Goal: Task Accomplishment & Management: Manage account settings

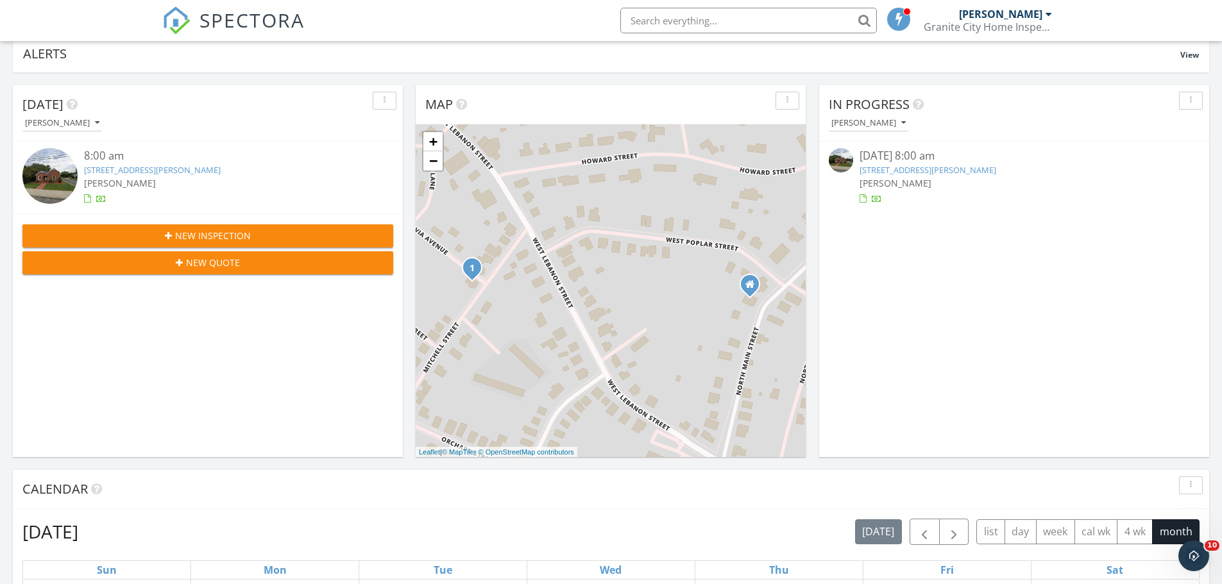
scroll to position [385, 0]
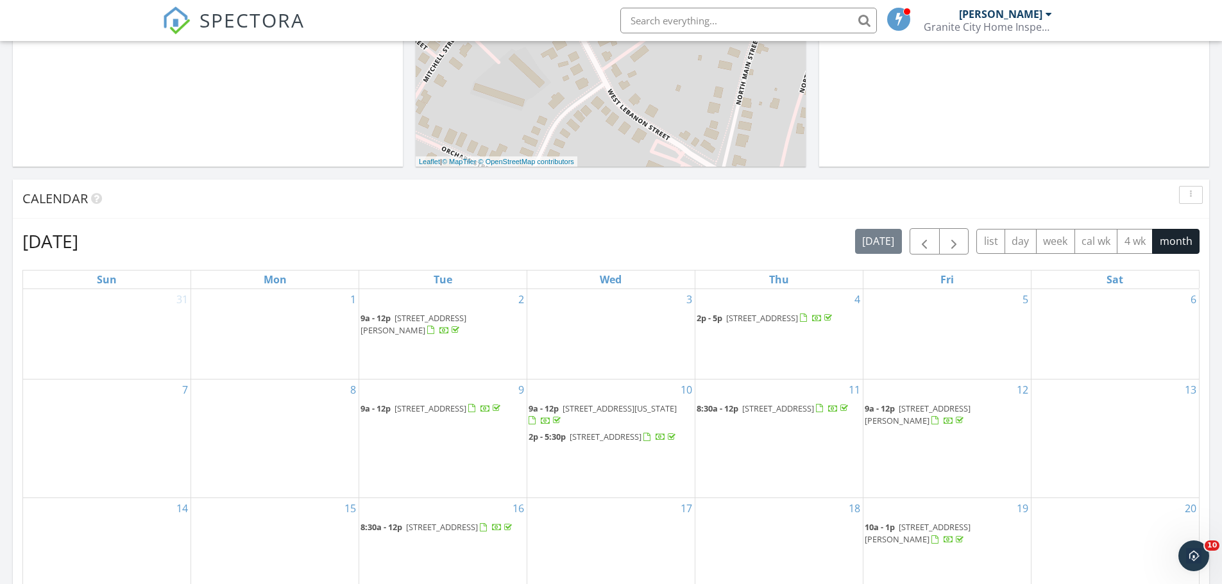
click at [432, 416] on span "9a - 12p 102 Hazelnut Ct, Mount Airy 27030" at bounding box center [431, 409] width 142 height 13
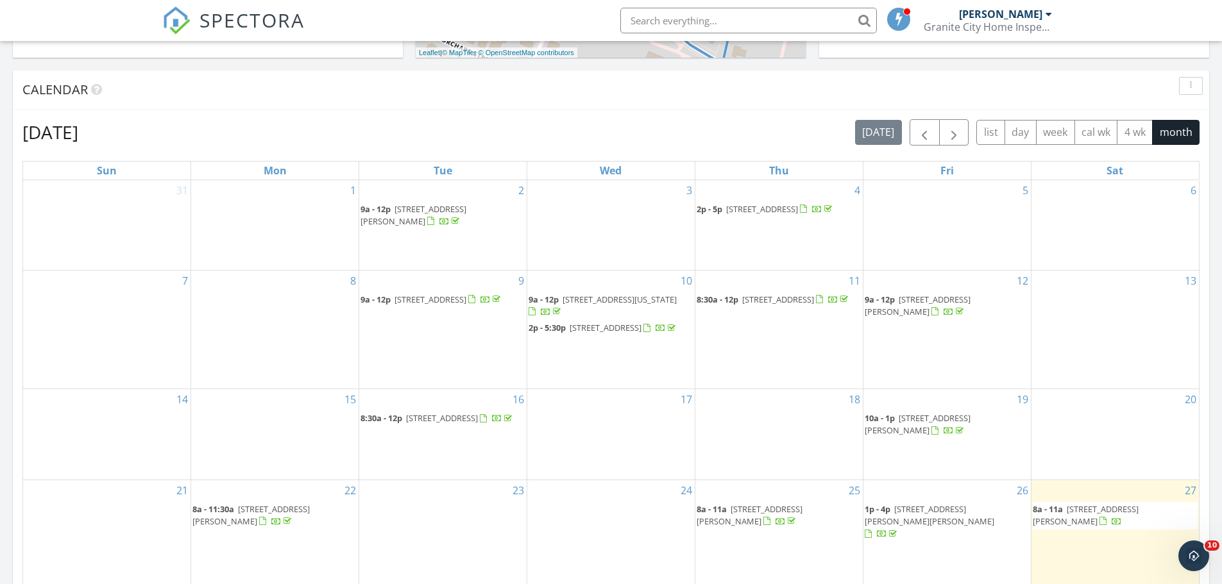
scroll to position [513, 0]
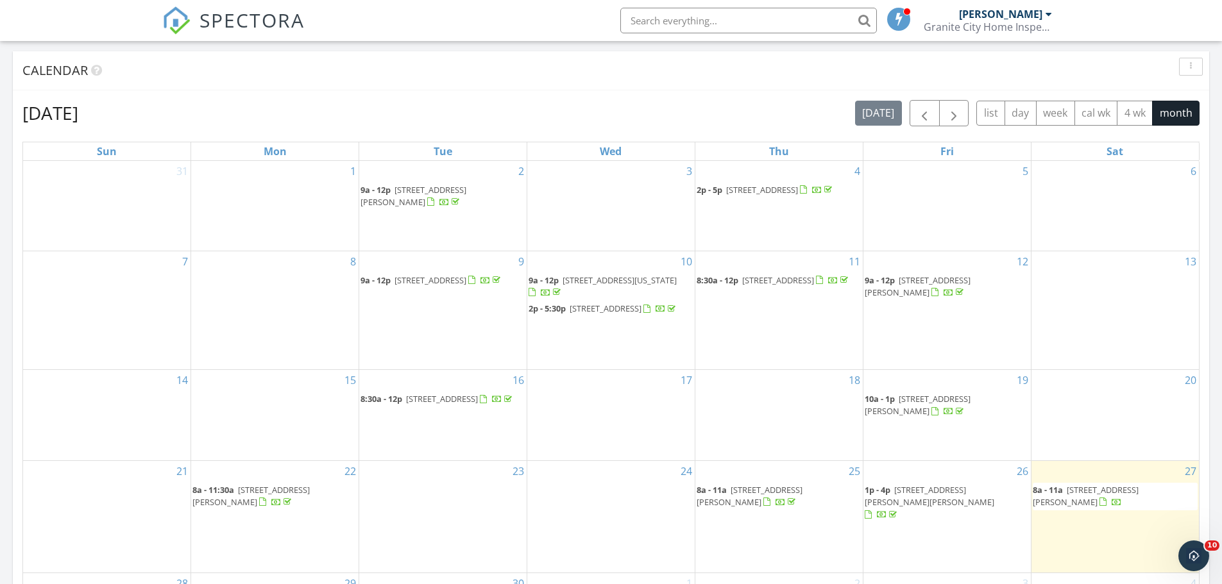
click at [787, 197] on span "2p - 5p 140 Lakeview circle , Mount Airy 27030" at bounding box center [766, 190] width 138 height 13
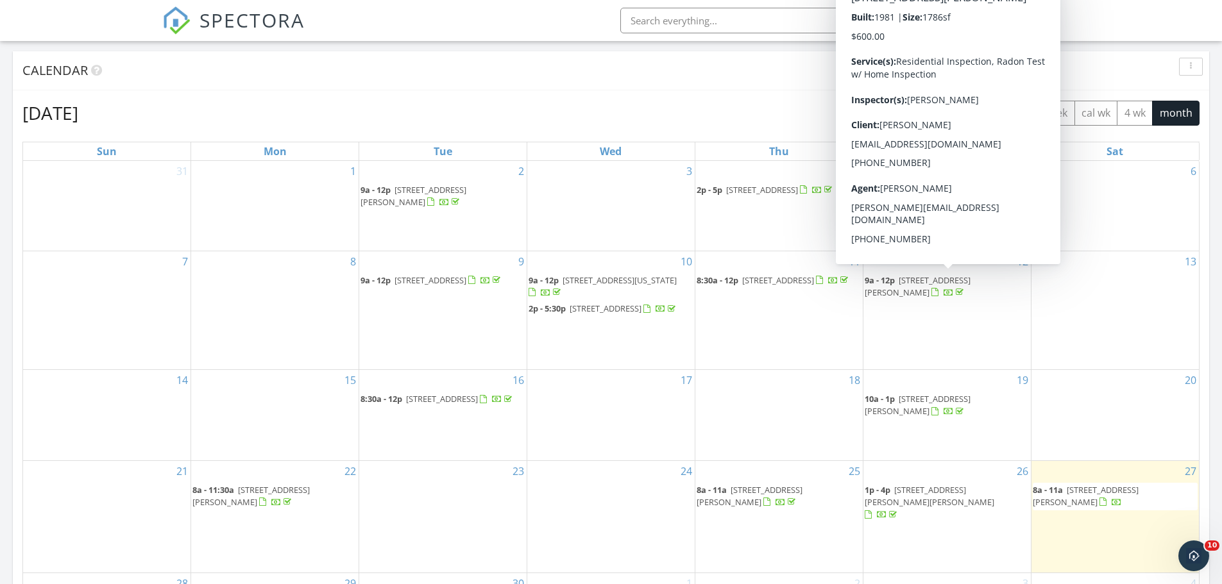
click at [956, 289] on span "9a - 12p 140 Cedar Knoll Dr, Mount Airy 27030" at bounding box center [947, 287] width 165 height 25
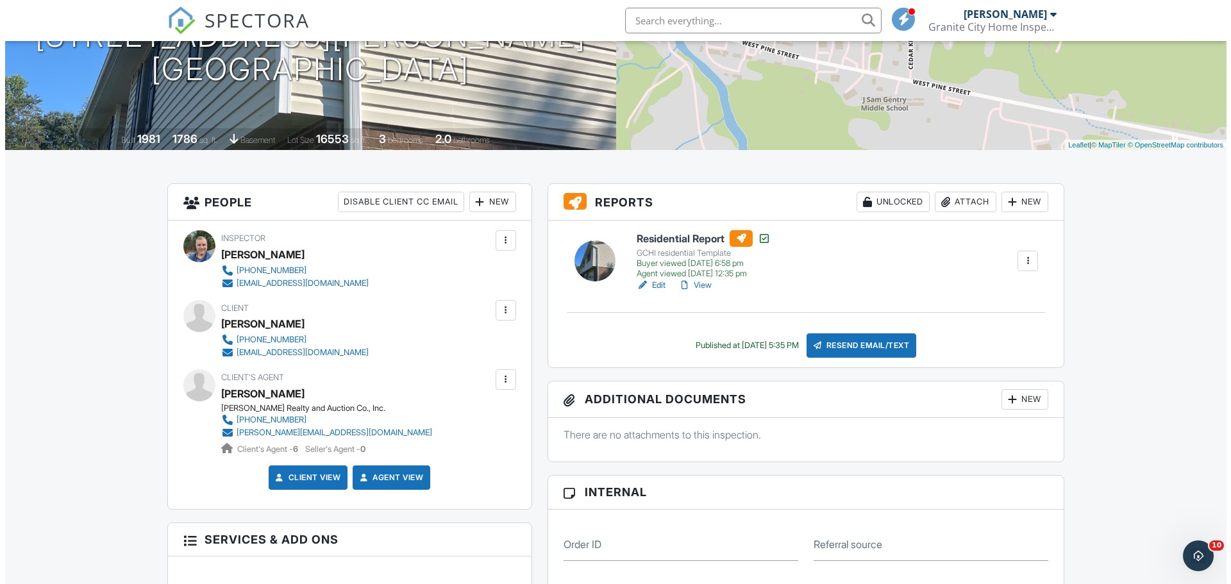
scroll to position [257, 0]
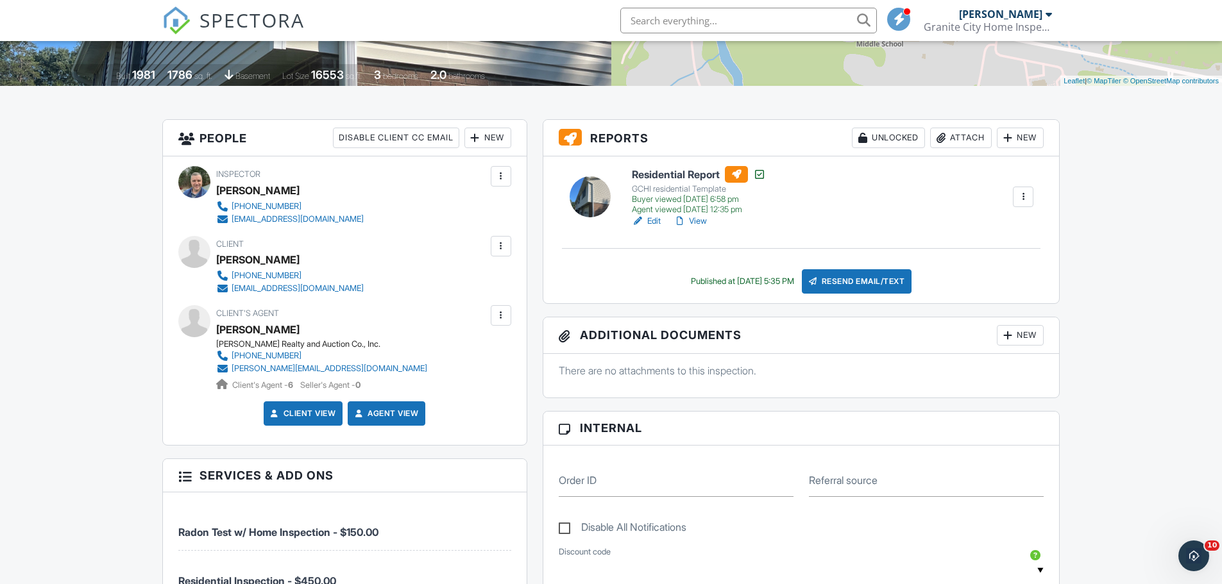
click at [963, 140] on div "Attach" at bounding box center [961, 138] width 62 height 21
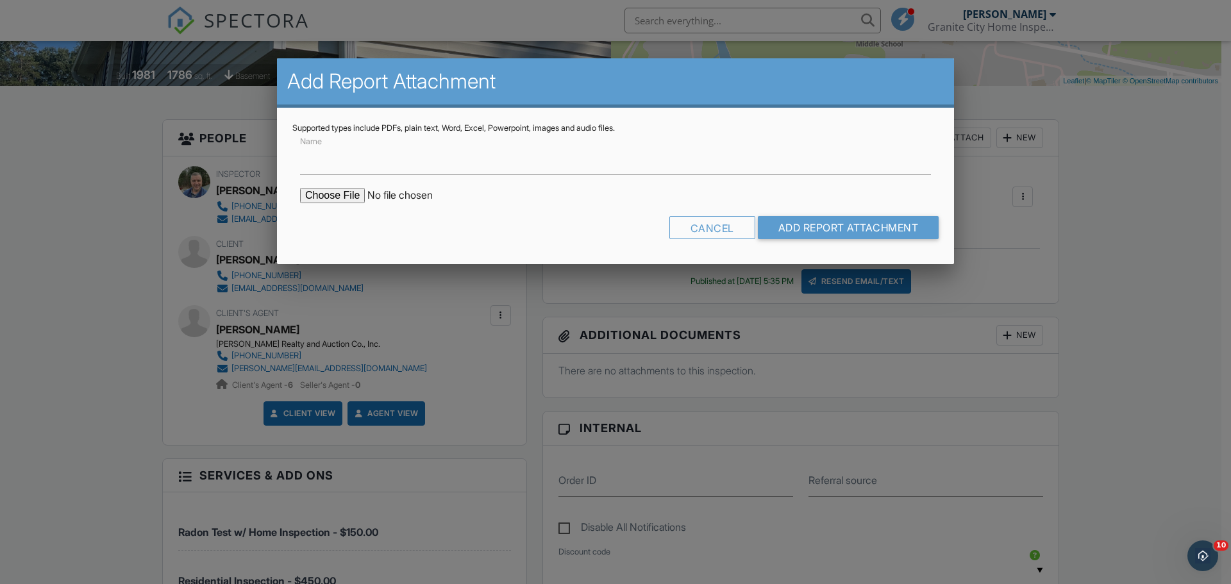
click at [347, 195] on input "file" at bounding box center [409, 195] width 218 height 15
type input "C:\fakepath\140-Cedar-[PERSON_NAME]-Dr_RadonReport.pdf"
click at [878, 229] on input "Add Report Attachment" at bounding box center [849, 227] width 182 height 23
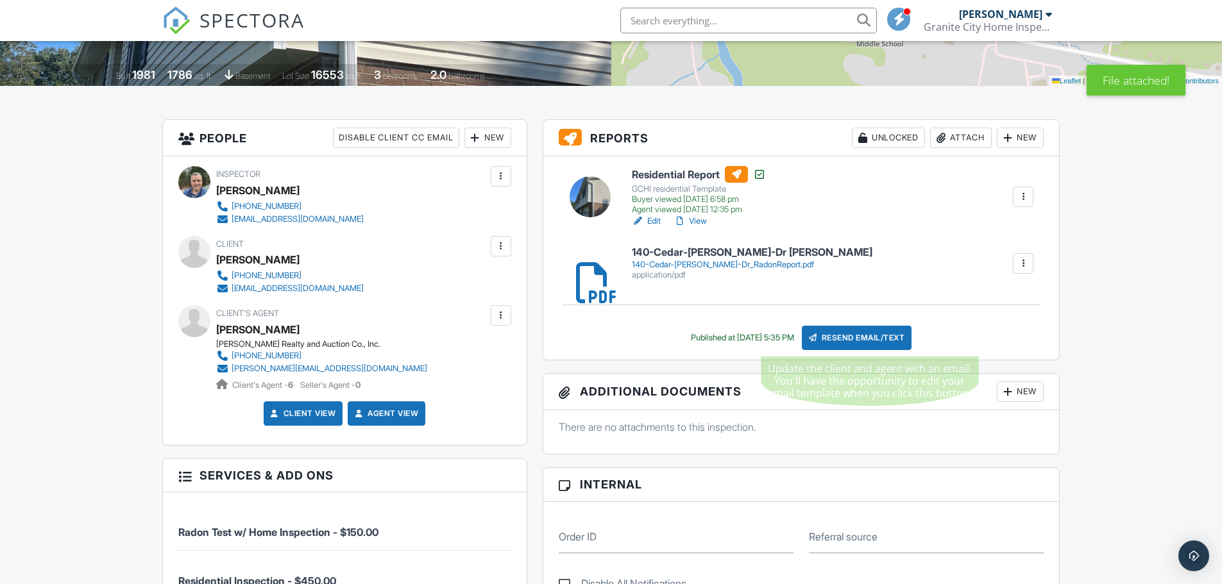
click at [873, 343] on div "Resend Email/Text" at bounding box center [857, 338] width 110 height 24
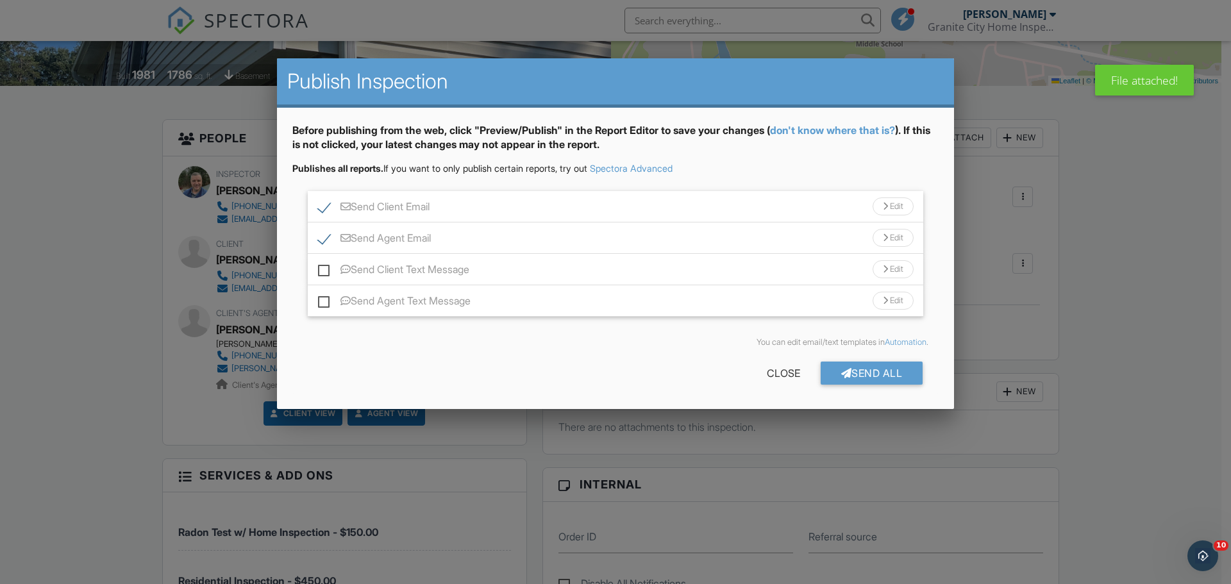
click at [328, 270] on label "Send Client Text Message" at bounding box center [393, 272] width 151 height 16
click at [326, 267] on input "Send Client Text Message" at bounding box center [322, 263] width 8 height 8
checkbox input "true"
click at [323, 300] on label "Send Agent Text Message" at bounding box center [394, 303] width 153 height 16
click at [323, 299] on input "Send Agent Text Message" at bounding box center [322, 295] width 8 height 8
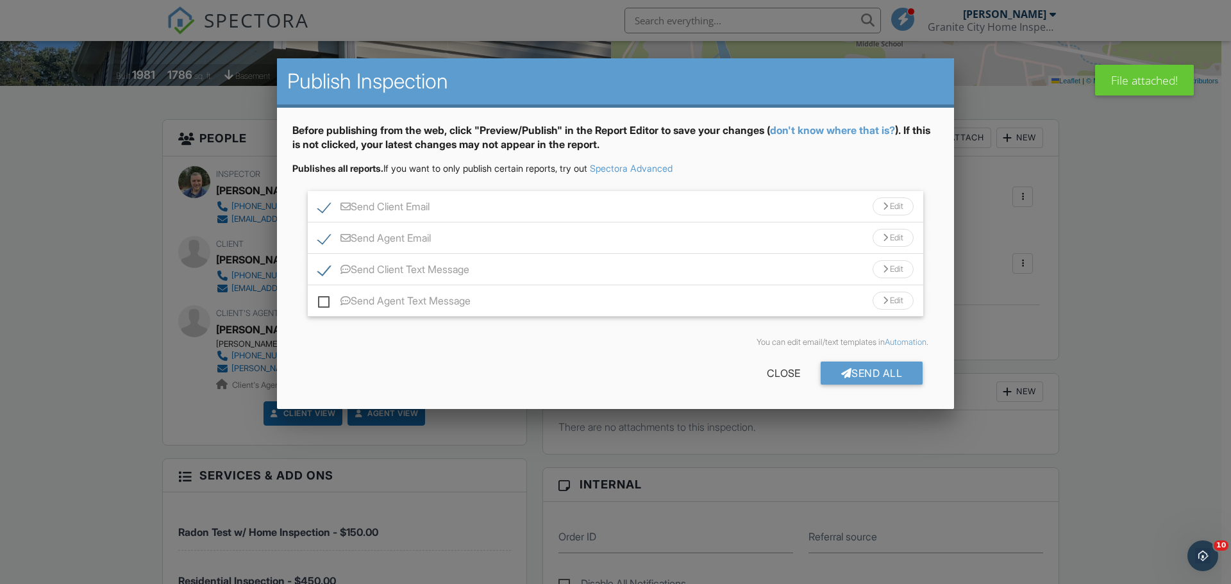
checkbox input "true"
click at [849, 371] on div "Send All" at bounding box center [872, 373] width 103 height 23
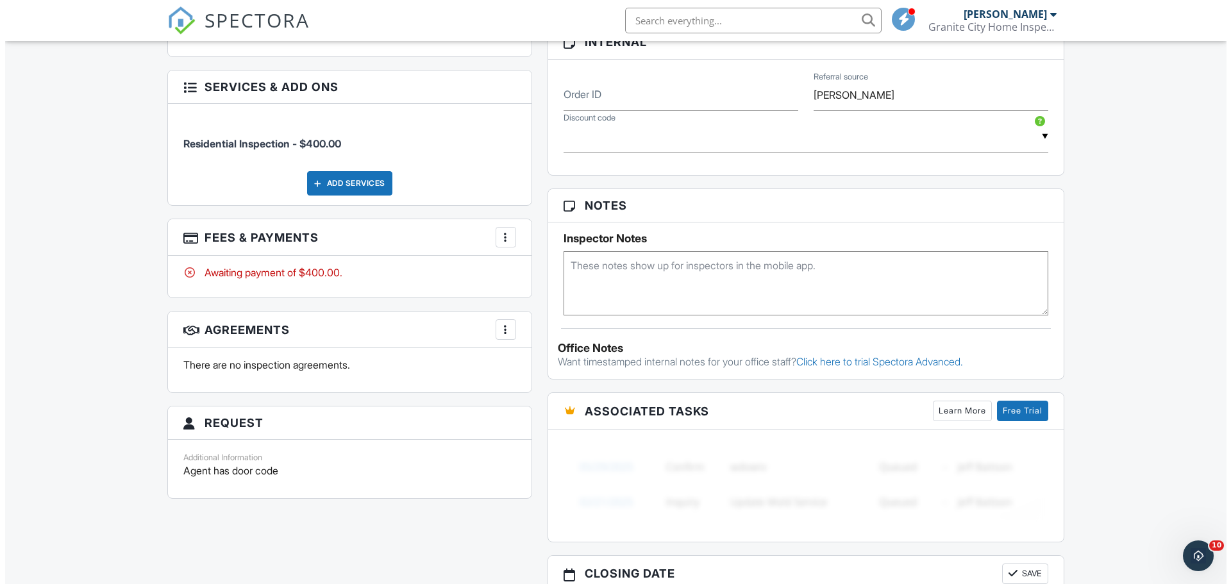
scroll to position [770, 0]
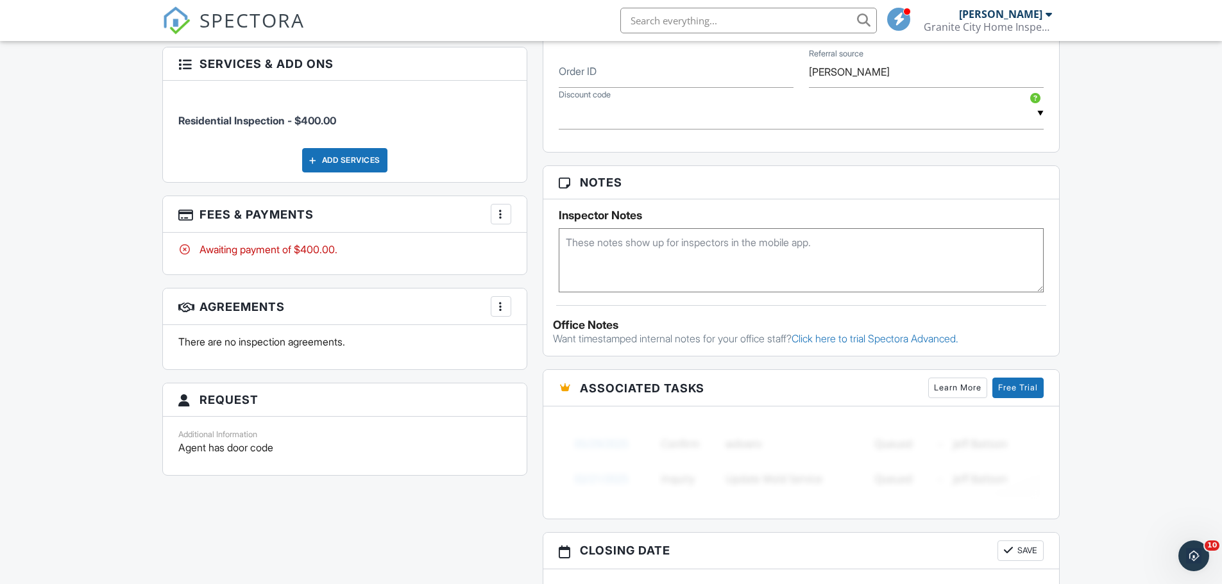
click at [499, 306] on div at bounding box center [501, 306] width 13 height 13
click at [545, 344] on li "Add Agreement" at bounding box center [577, 346] width 158 height 32
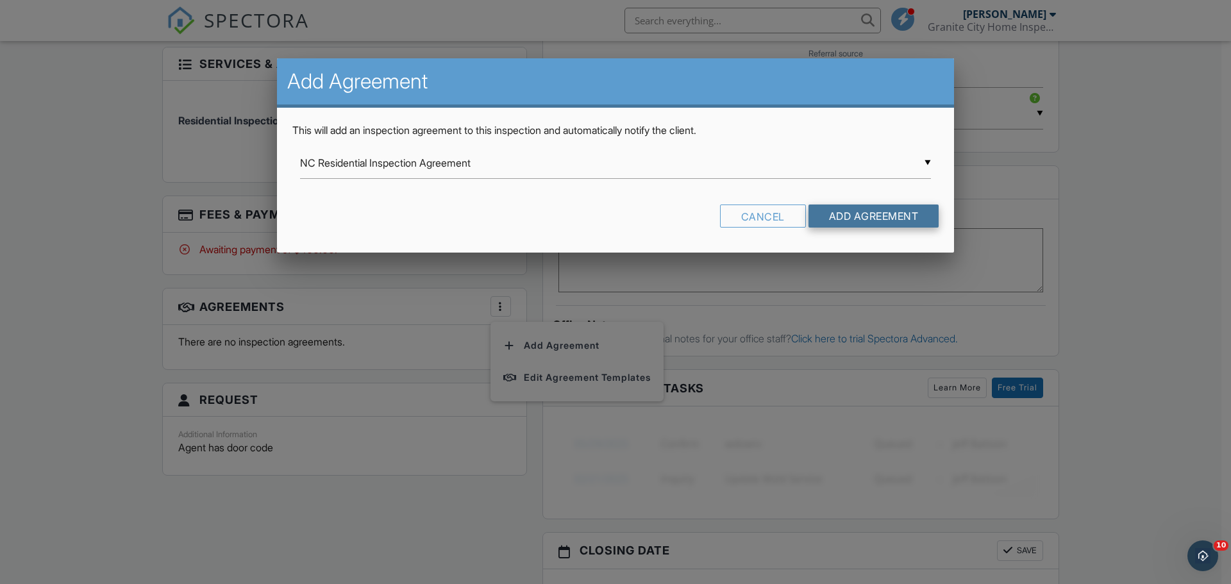
click at [870, 217] on input "Add Agreement" at bounding box center [874, 216] width 131 height 23
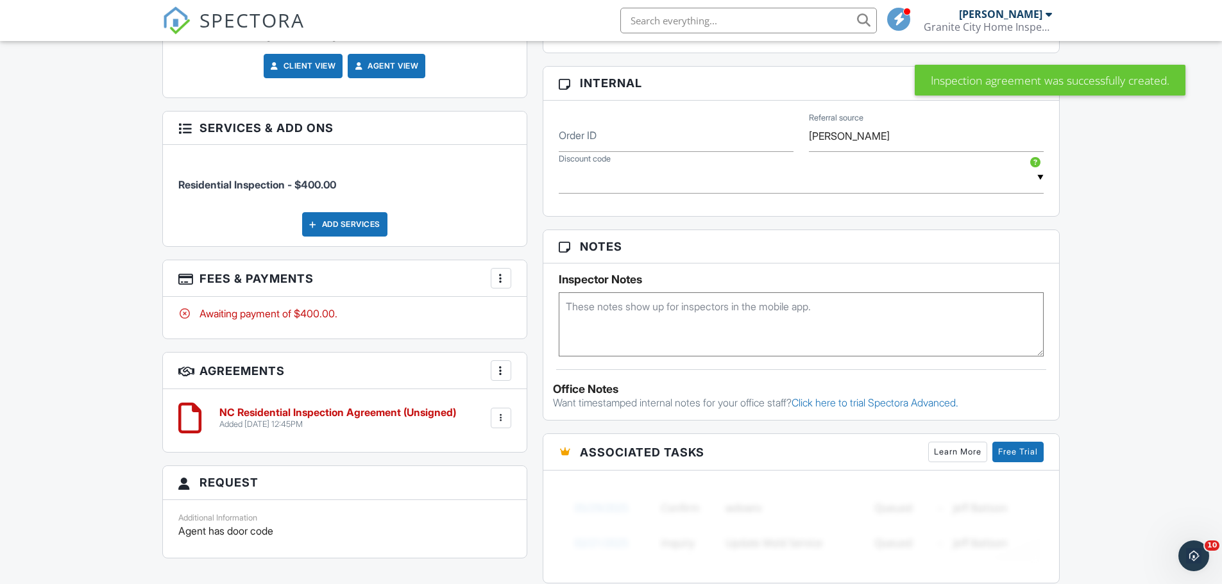
click at [626, 329] on textarea at bounding box center [802, 324] width 486 height 64
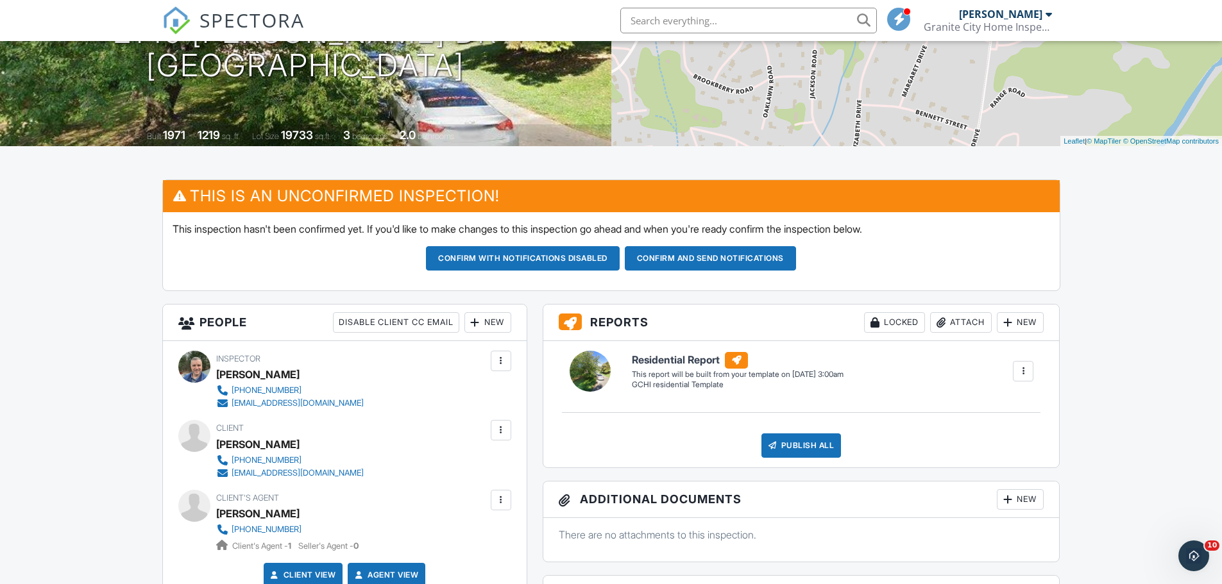
scroll to position [192, 0]
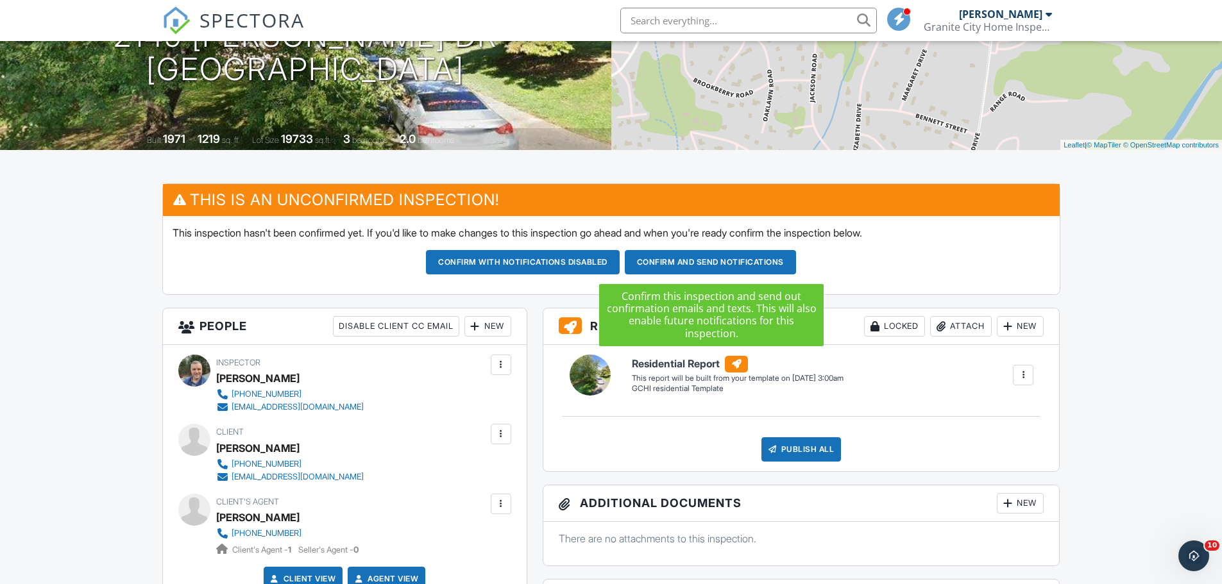
type textarea "1028"
click at [700, 263] on button "Confirm and send notifications" at bounding box center [710, 262] width 171 height 24
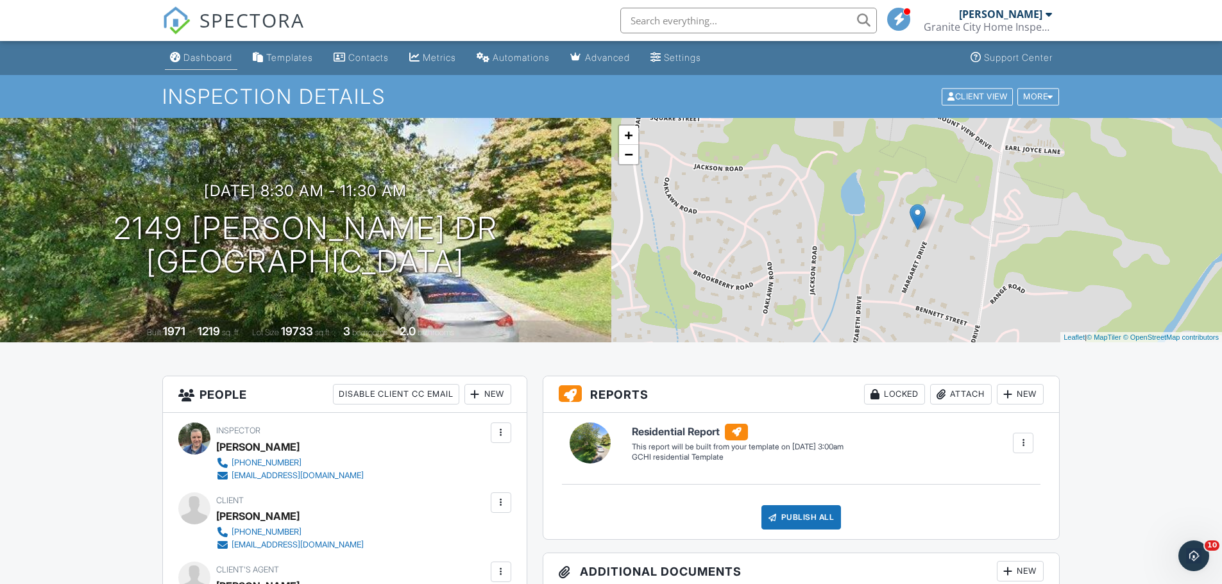
click at [208, 51] on link "Dashboard" at bounding box center [201, 58] width 72 height 24
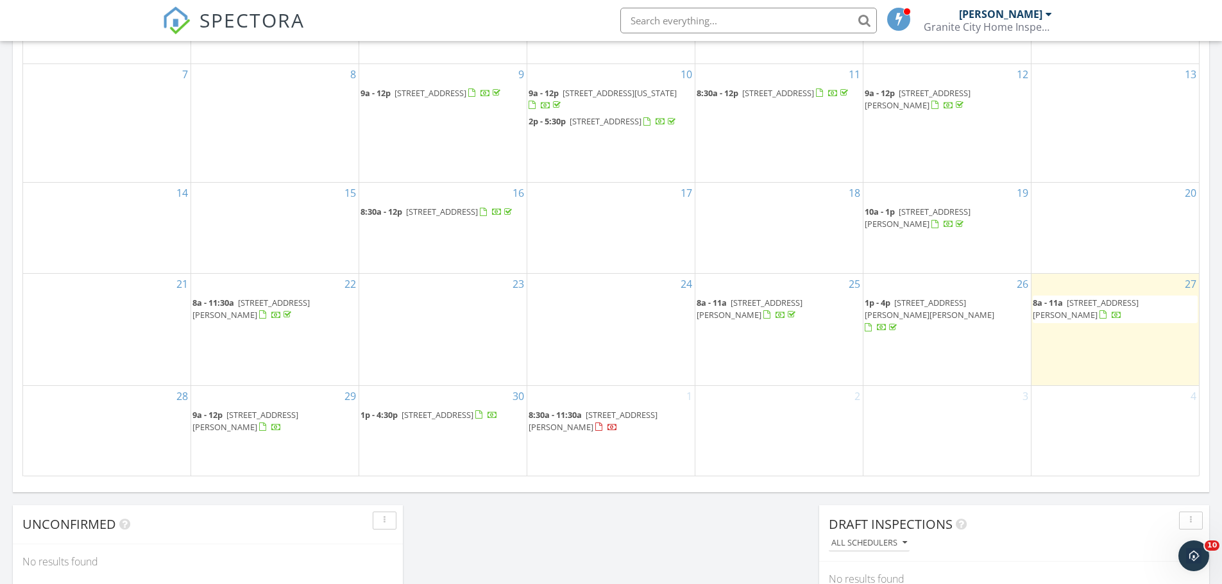
scroll to position [706, 0]
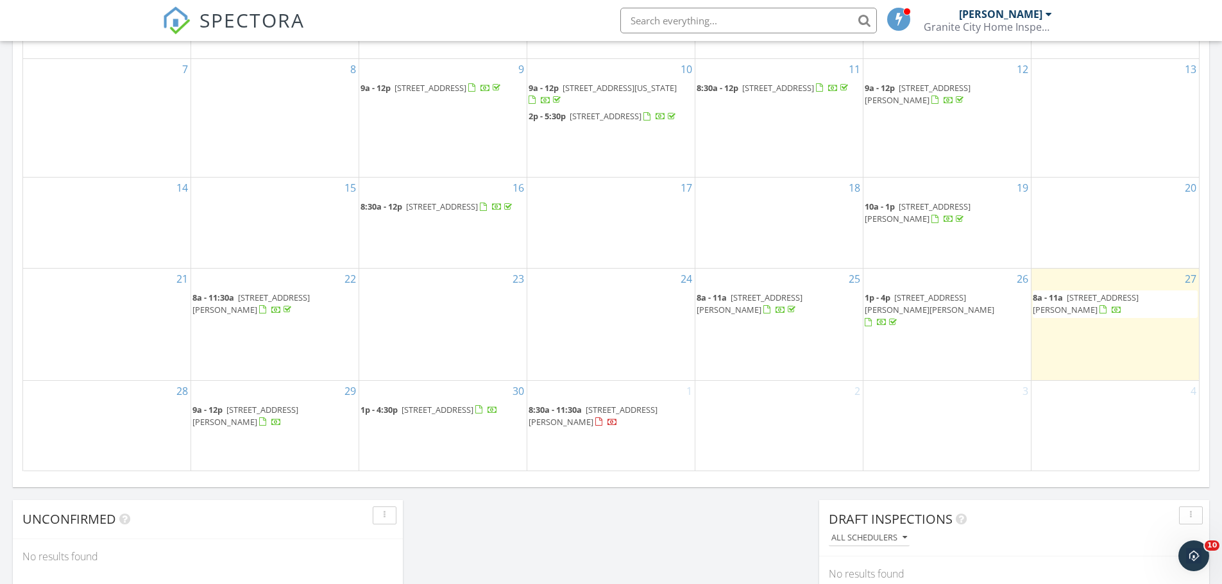
click at [1142, 317] on span "8a - 11a [STREET_ADDRESS][PERSON_NAME]" at bounding box center [1115, 304] width 165 height 25
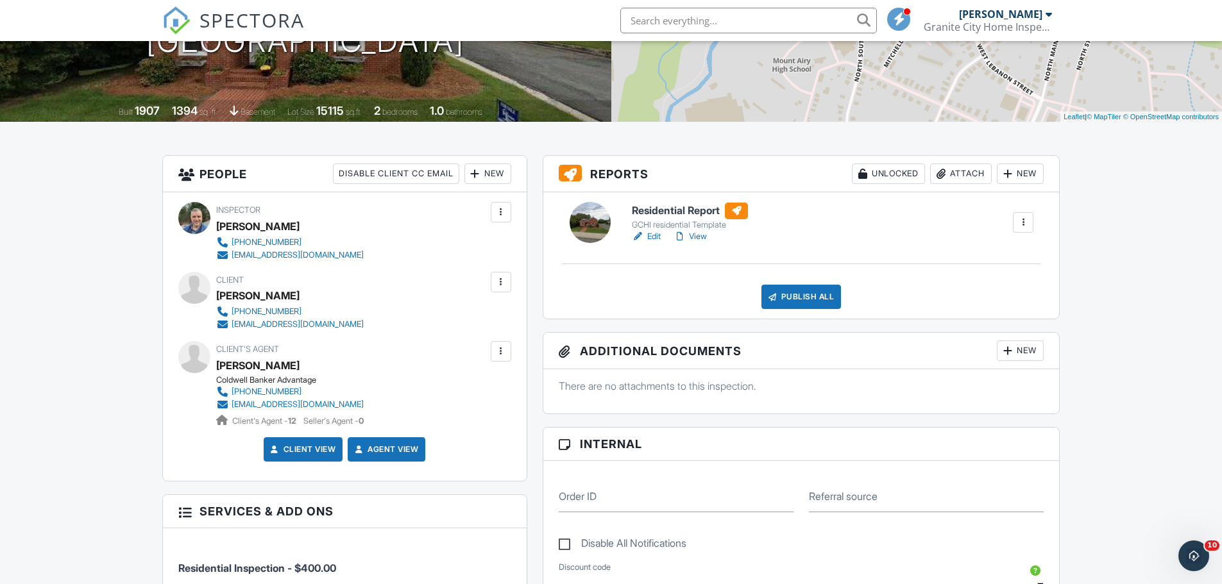
scroll to position [257, 0]
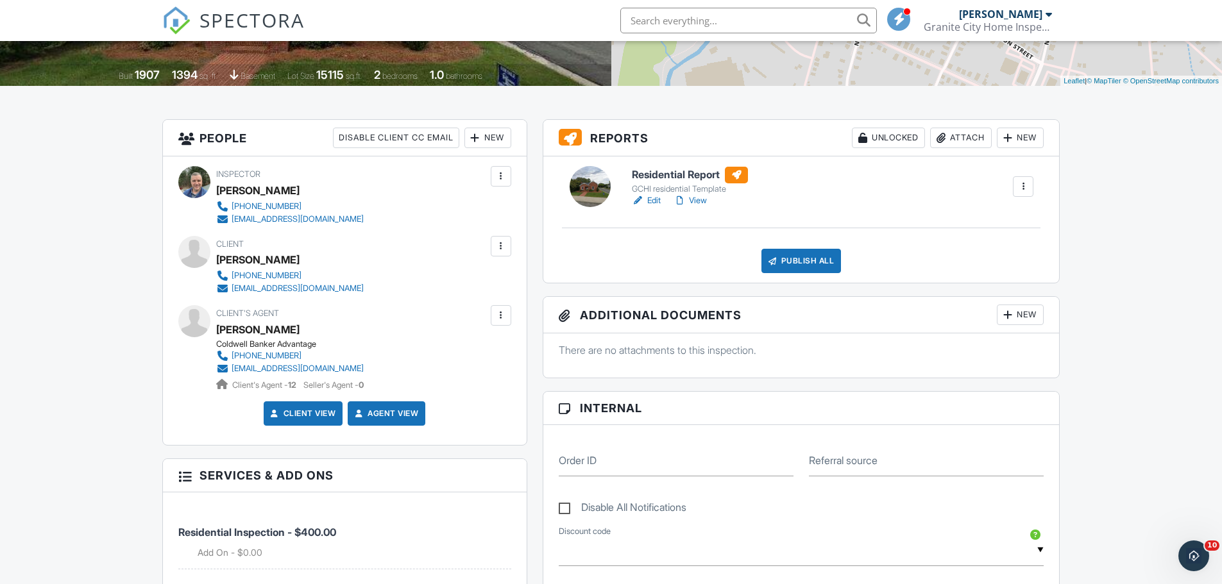
click at [701, 201] on link "View" at bounding box center [689, 200] width 33 height 13
